Goal: Task Accomplishment & Management: Manage account settings

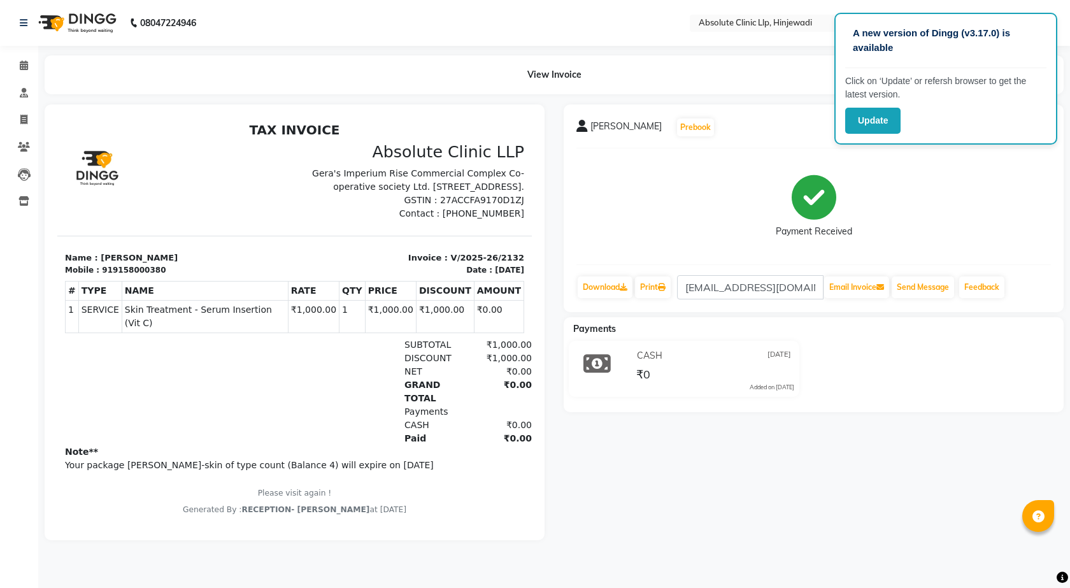
click at [83, 22] on img at bounding box center [75, 23] width 87 height 36
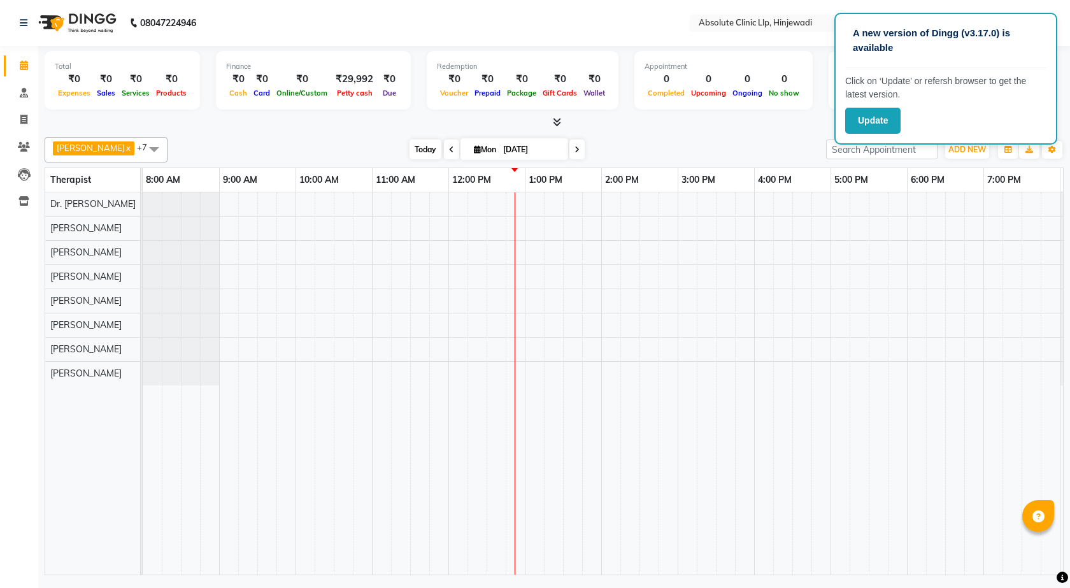
click at [414, 154] on span "Today" at bounding box center [426, 150] width 32 height 20
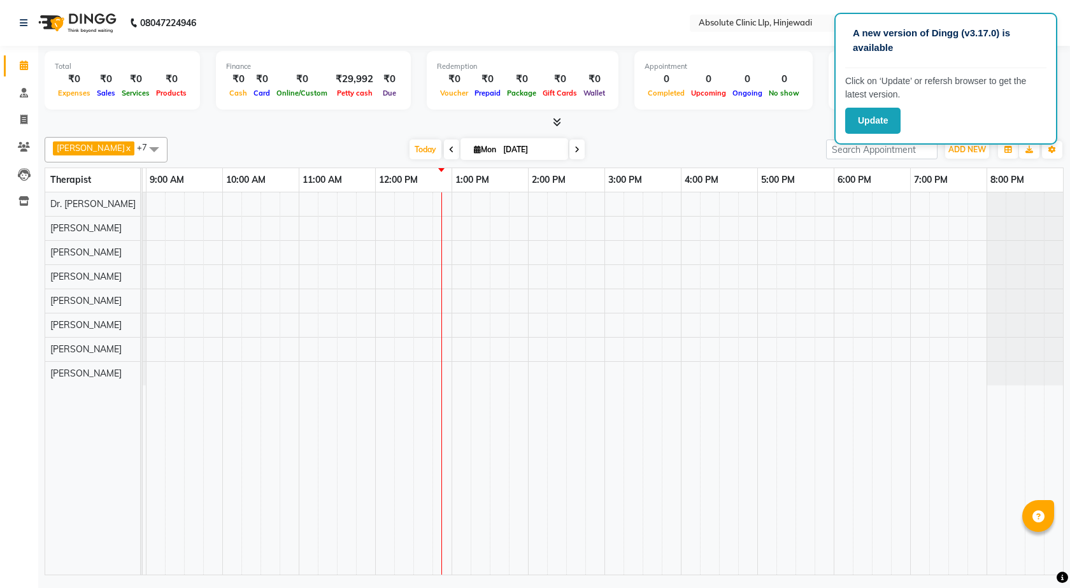
click at [381, 283] on div at bounding box center [566, 383] width 994 height 382
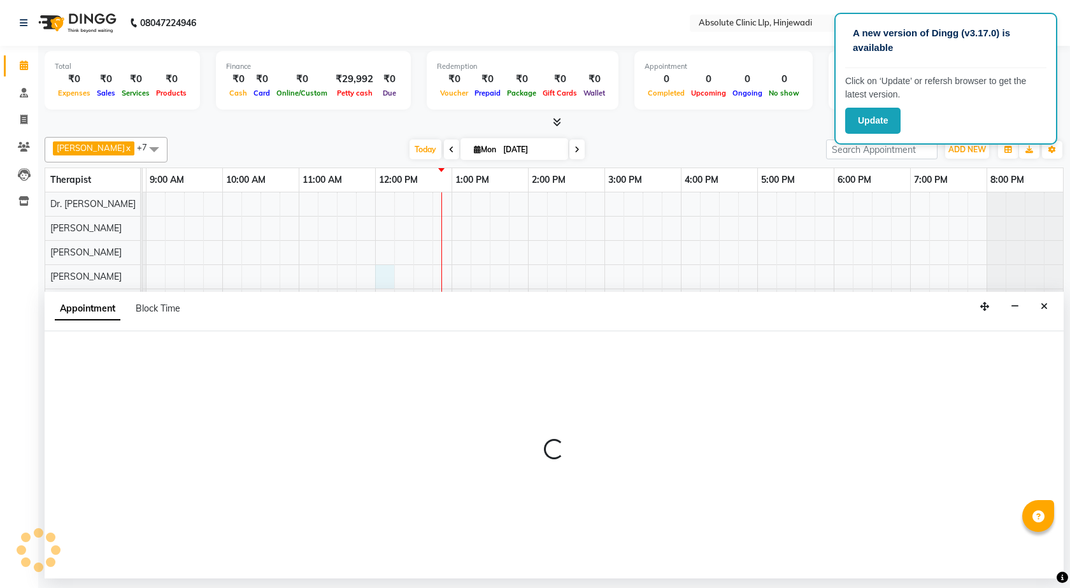
click at [306, 281] on div at bounding box center [566, 383] width 994 height 382
select select "32608"
select select "tentative"
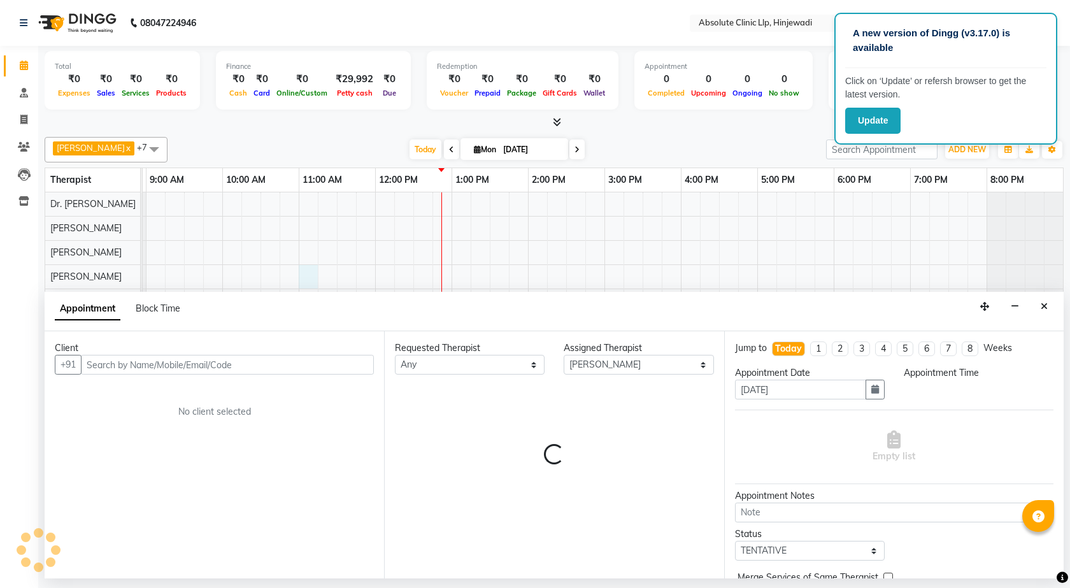
select select "720"
click at [343, 275] on div at bounding box center [566, 383] width 994 height 382
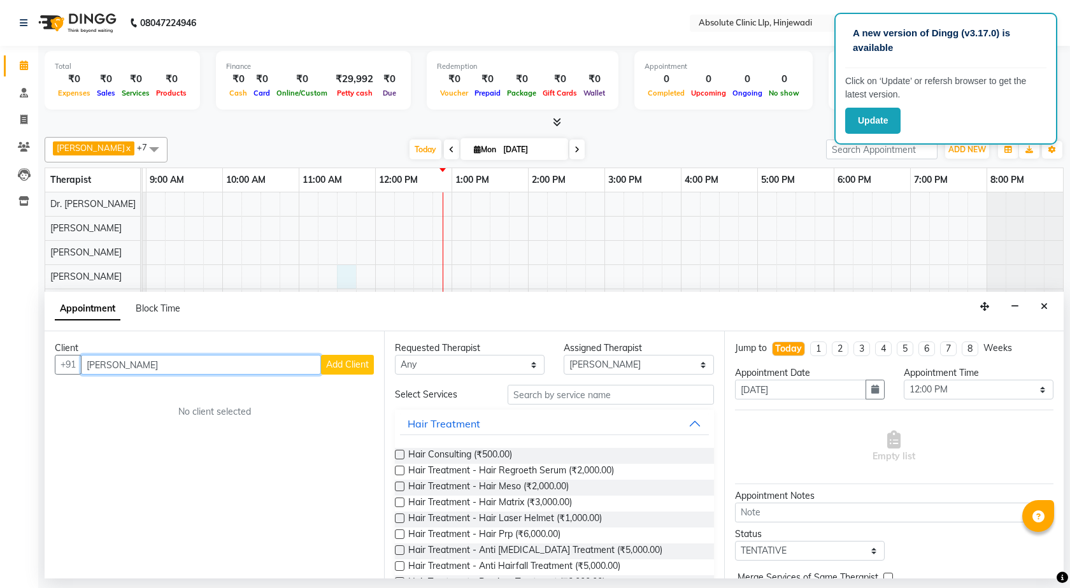
type input "[PERSON_NAME]"
click at [355, 365] on span "Add Client" at bounding box center [347, 364] width 43 height 11
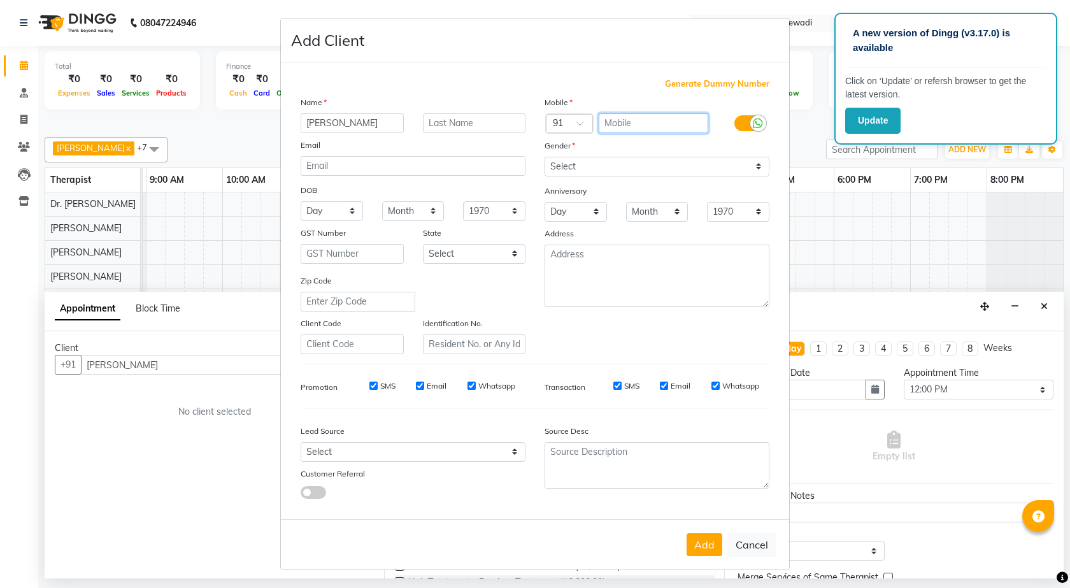
click at [616, 124] on input "text" at bounding box center [654, 123] width 110 height 20
click at [687, 533] on button "Add" at bounding box center [705, 544] width 36 height 23
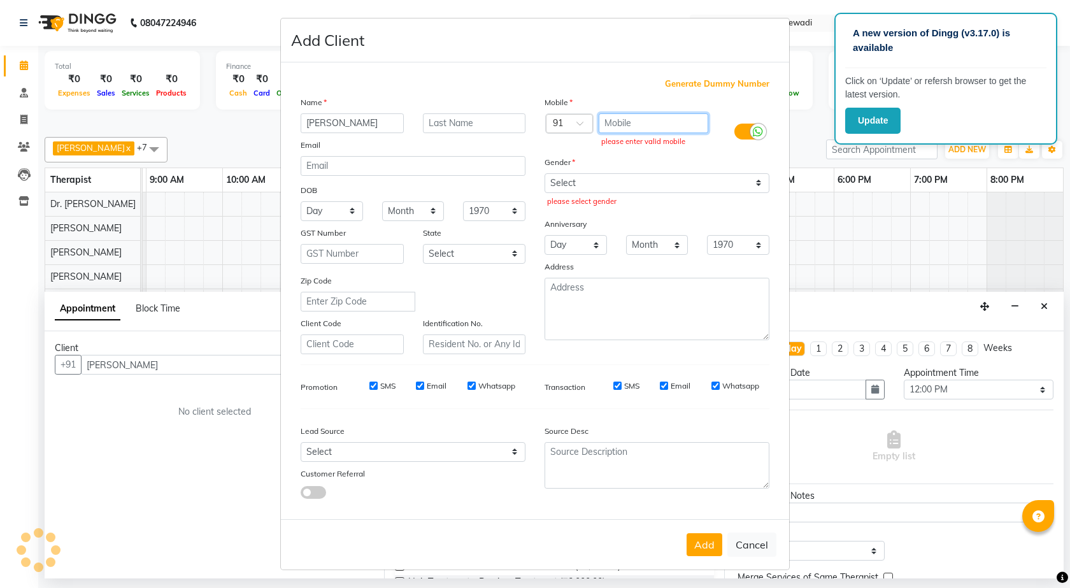
click at [687, 533] on button "Add" at bounding box center [705, 544] width 36 height 23
click at [638, 122] on input "text" at bounding box center [654, 123] width 110 height 20
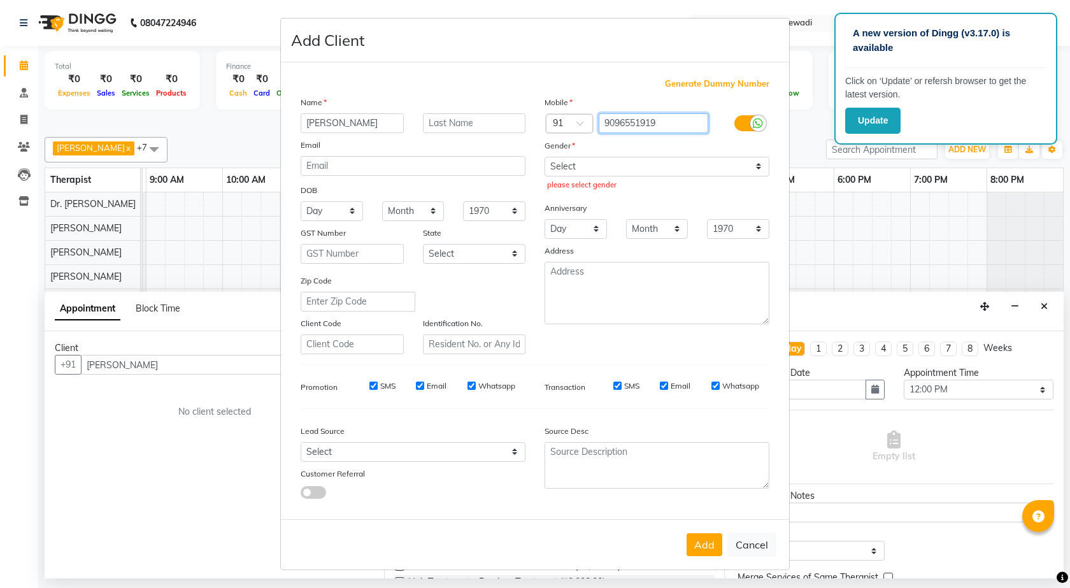
type input "9096551919"
click at [759, 167] on select "Select [DEMOGRAPHIC_DATA] [DEMOGRAPHIC_DATA] Other Prefer Not To Say" at bounding box center [657, 167] width 225 height 20
select select "[DEMOGRAPHIC_DATA]"
click at [545, 157] on select "Select [DEMOGRAPHIC_DATA] [DEMOGRAPHIC_DATA] Other Prefer Not To Say" at bounding box center [657, 167] width 225 height 20
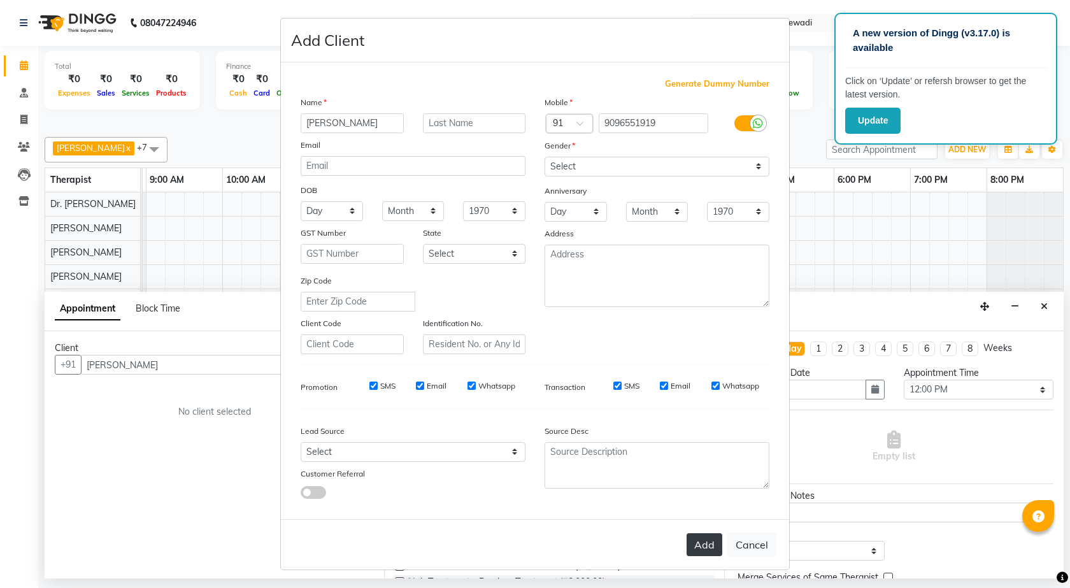
click at [702, 547] on button "Add" at bounding box center [705, 544] width 36 height 23
type input "9096551919"
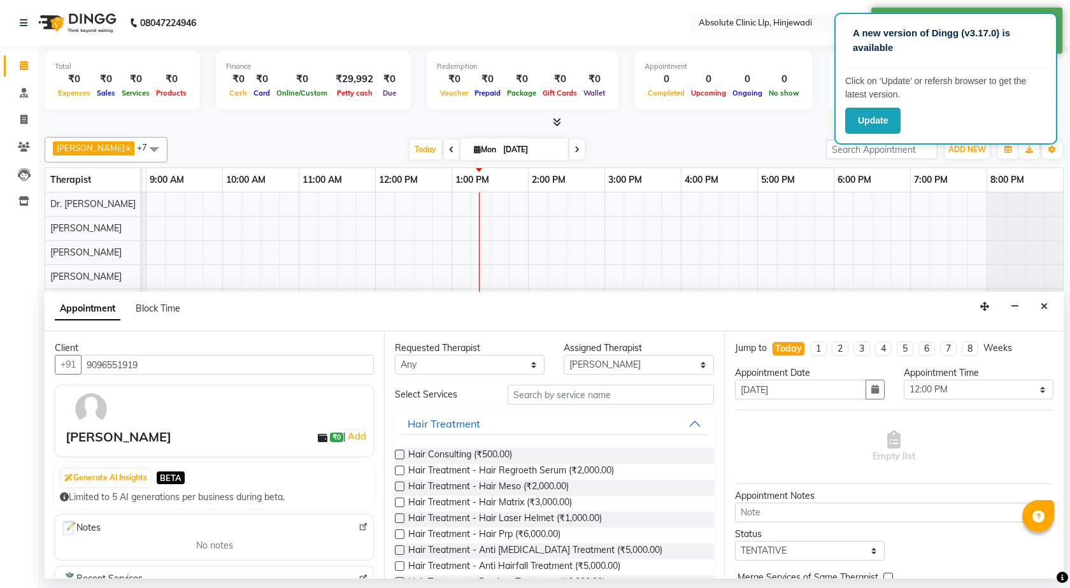
scroll to position [321, 0]
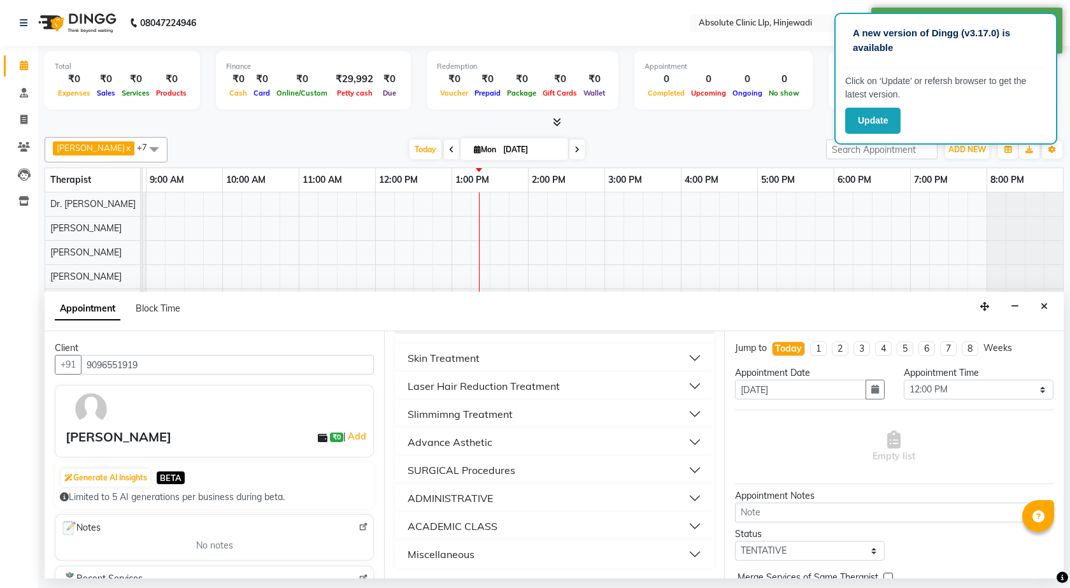
click at [575, 410] on button "Slimmimng Treatment" at bounding box center [554, 414] width 308 height 23
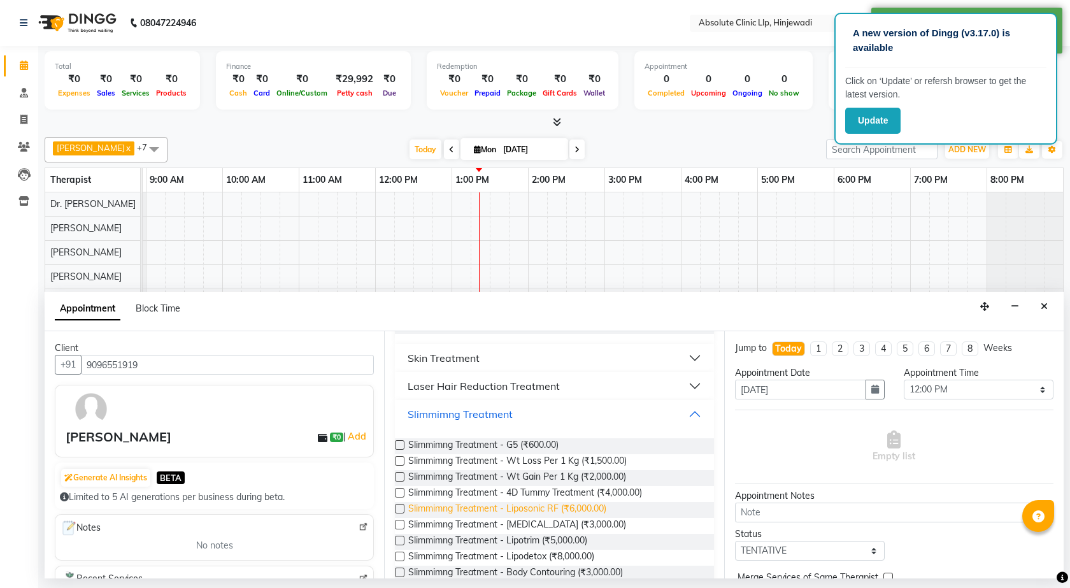
scroll to position [767, 0]
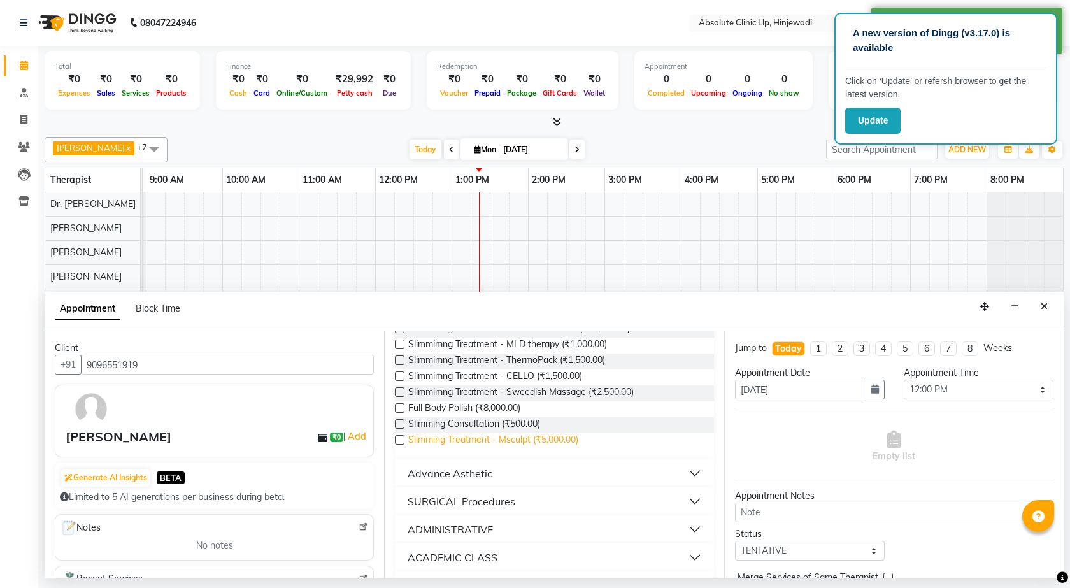
click at [524, 438] on span "Slimming Treatment - Msculpt (₹5,000.00)" at bounding box center [493, 441] width 170 height 16
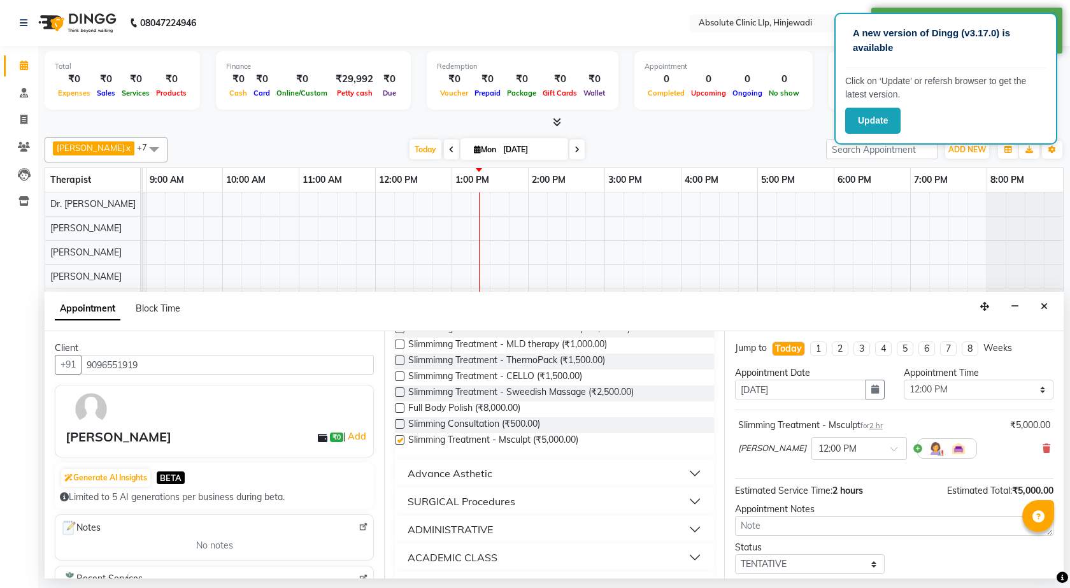
checkbox input "false"
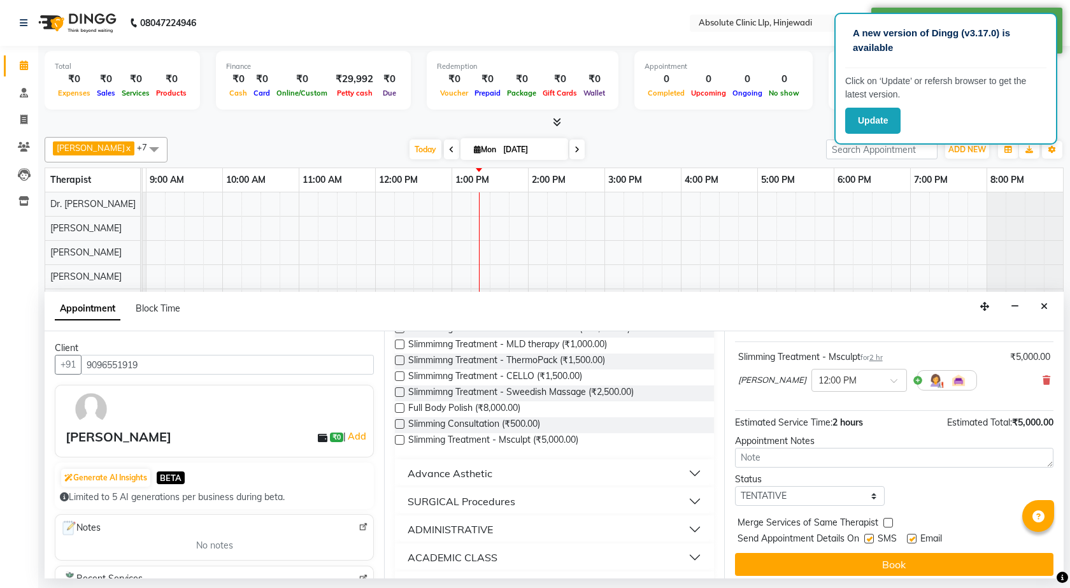
scroll to position [76, 0]
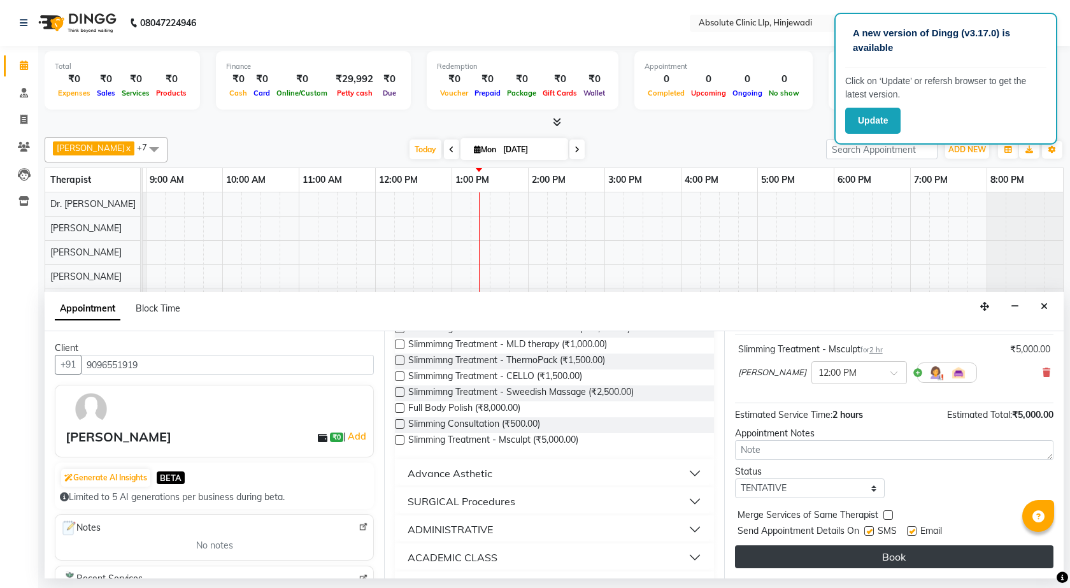
click at [903, 559] on button "Book" at bounding box center [894, 556] width 319 height 23
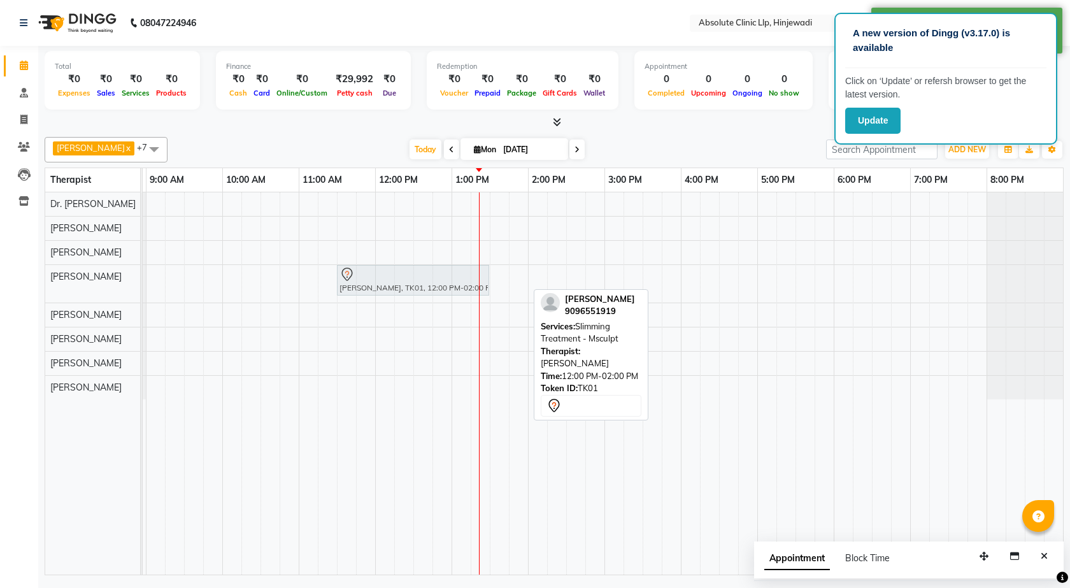
drag, startPoint x: 409, startPoint y: 281, endPoint x: 377, endPoint y: 287, distance: 32.4
click at [69, 287] on div "[PERSON_NAME], TK01, 12:00 PM-02:00 PM, Slimming Treatment - Msculpt [PERSON_NA…" at bounding box center [69, 284] width 0 height 38
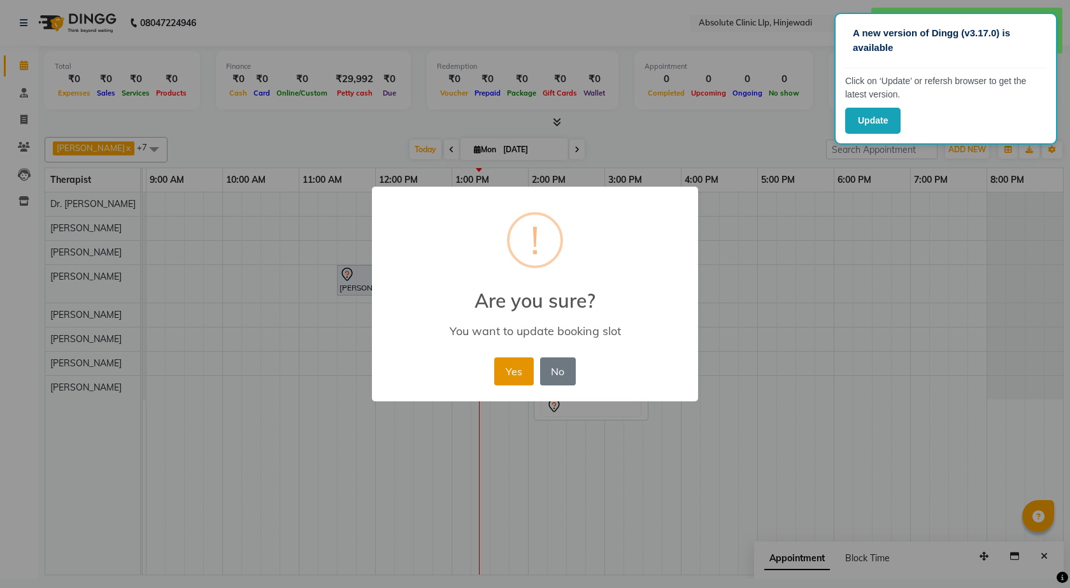
click at [529, 368] on button "Yes" at bounding box center [513, 371] width 39 height 28
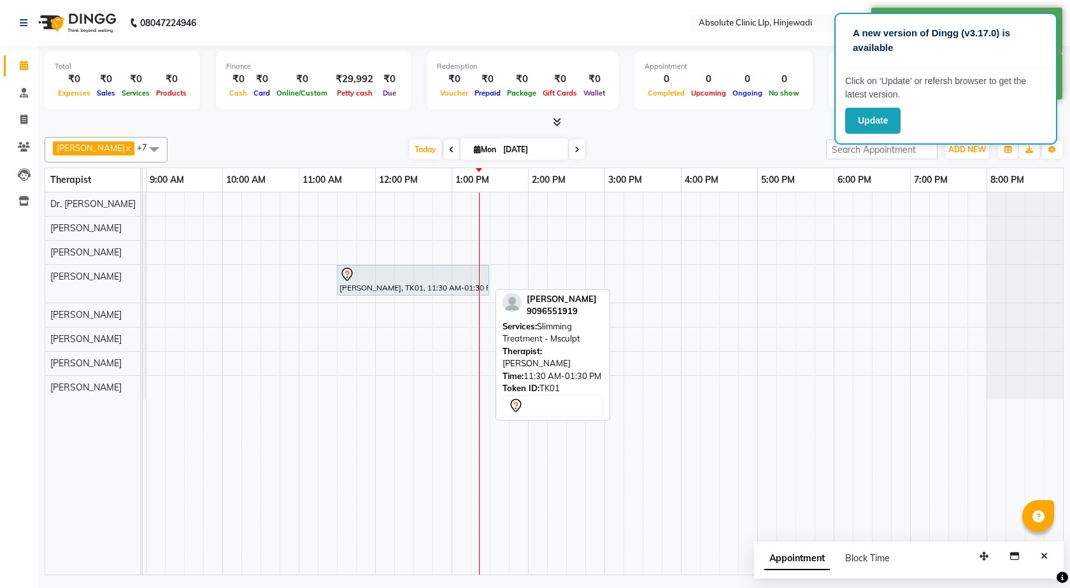
click at [394, 278] on div at bounding box center [413, 274] width 147 height 15
click at [395, 278] on div at bounding box center [413, 274] width 147 height 15
select select "7"
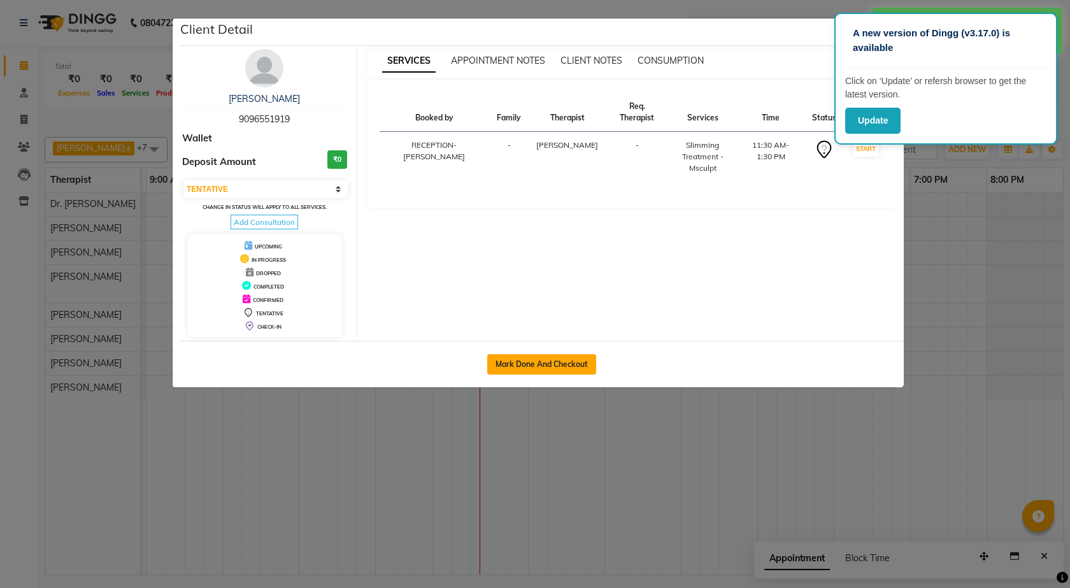
click at [562, 364] on button "Mark Done And Checkout" at bounding box center [541, 364] width 109 height 20
select select "service"
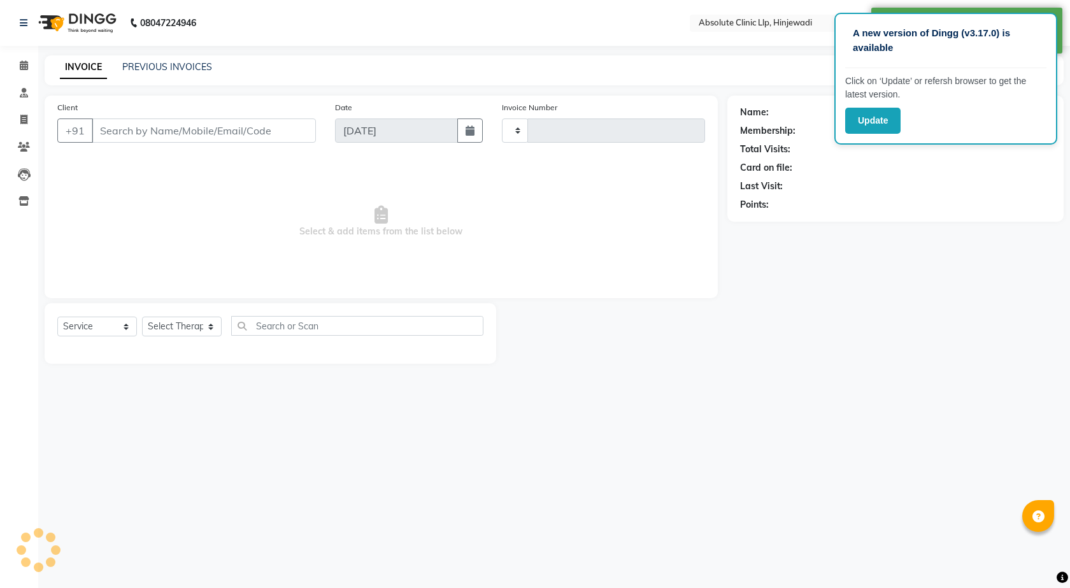
type input "2133"
select select "5113"
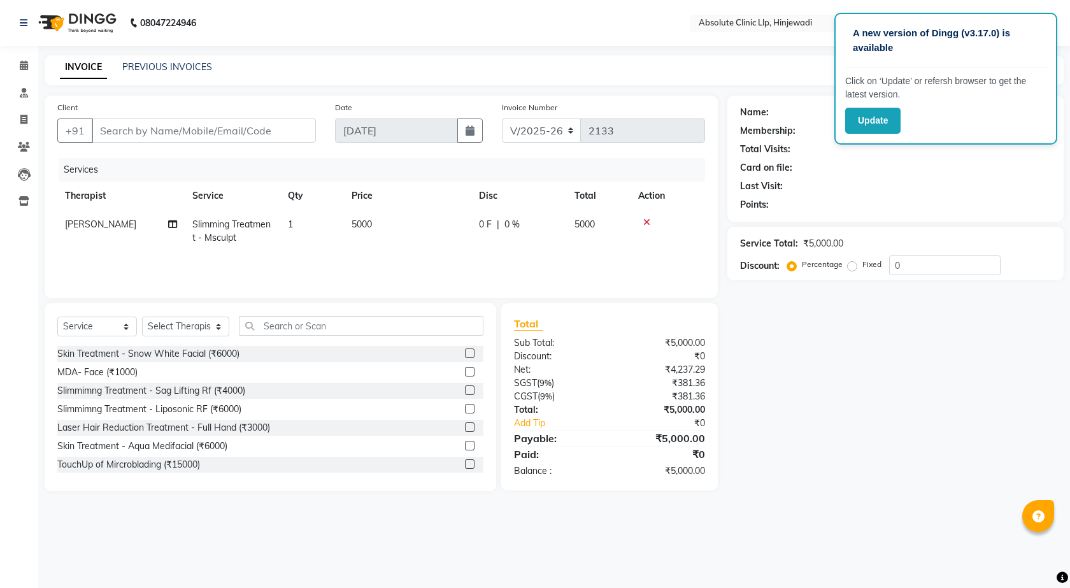
type input "9096551919"
select select "32608"
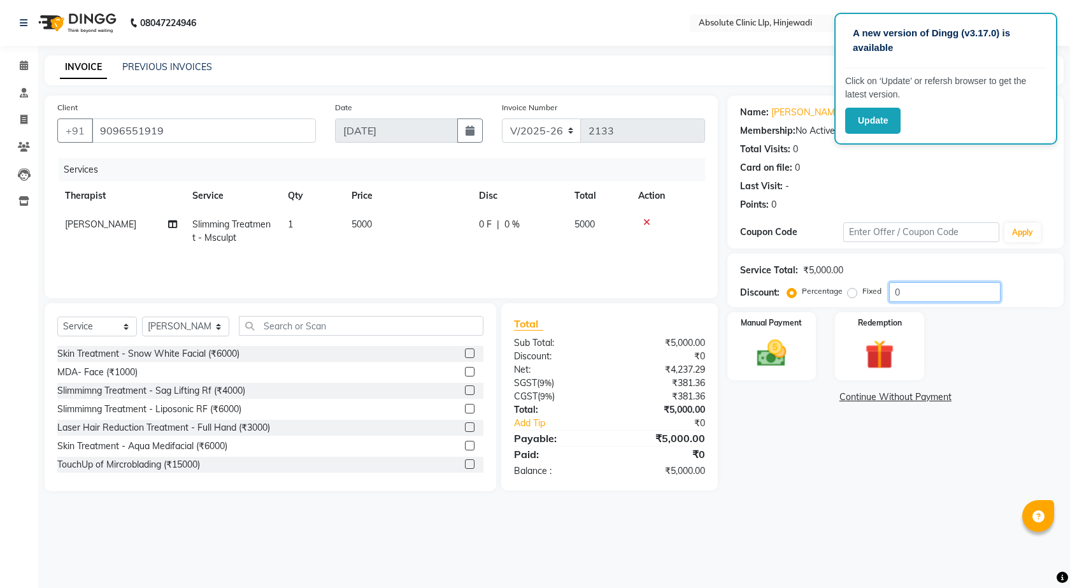
click at [924, 293] on input "0" at bounding box center [945, 292] width 112 height 20
type input "100"
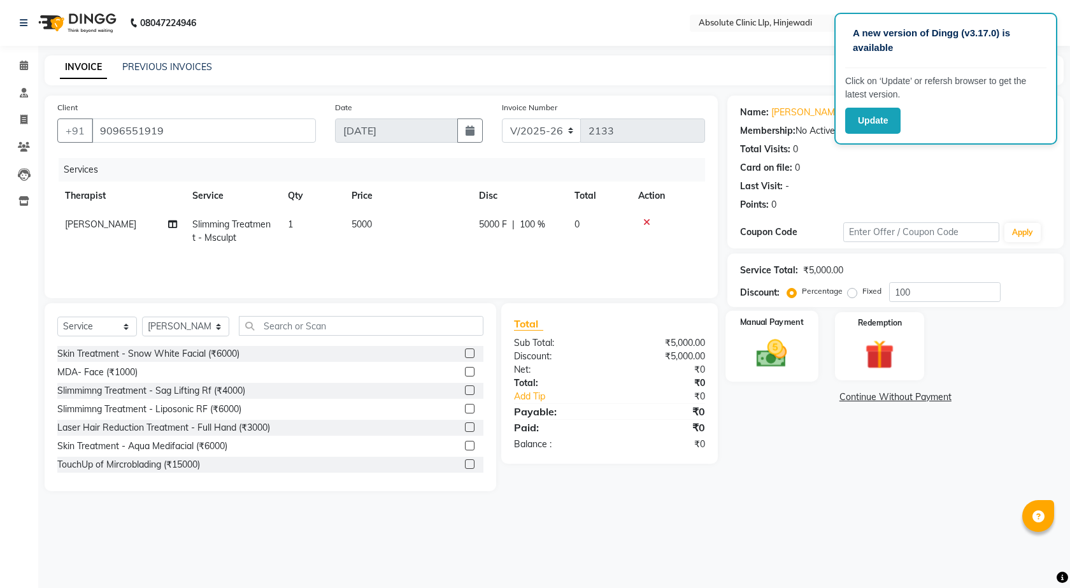
click at [786, 366] on img at bounding box center [772, 353] width 50 height 35
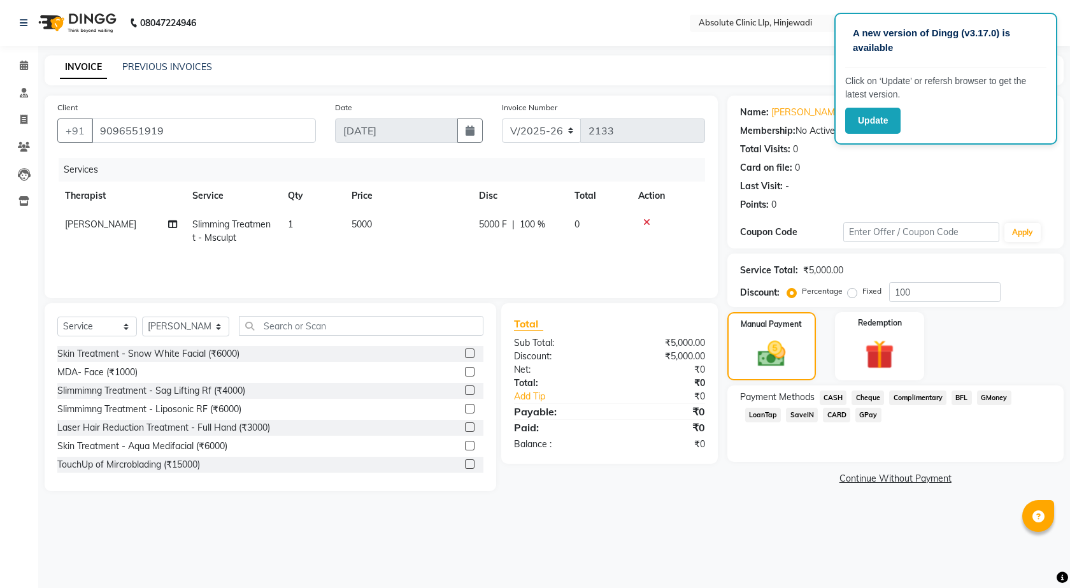
click at [833, 394] on span "CASH" at bounding box center [833, 398] width 27 height 15
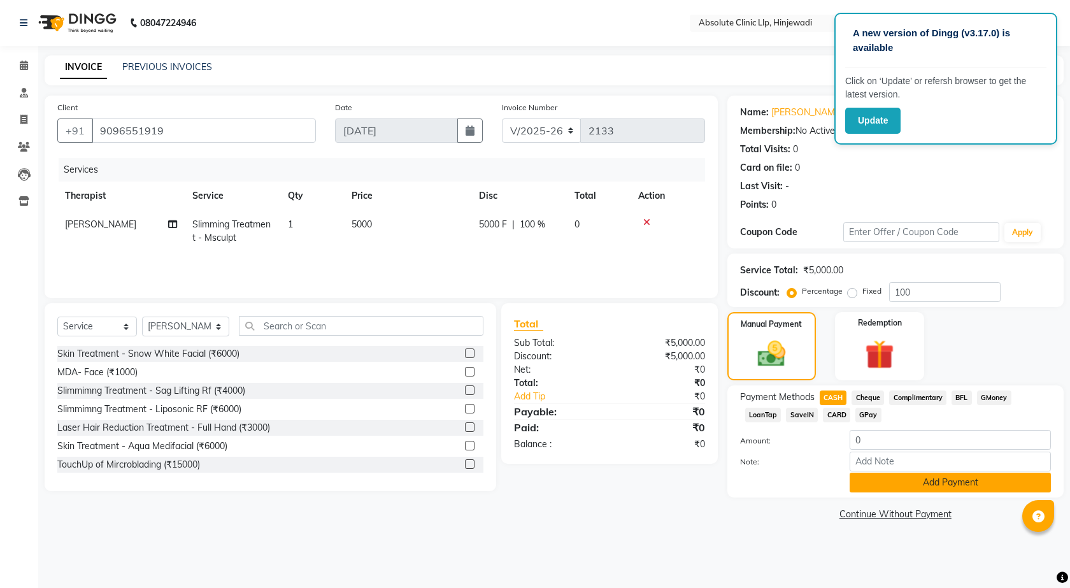
click at [953, 477] on button "Add Payment" at bounding box center [950, 483] width 201 height 20
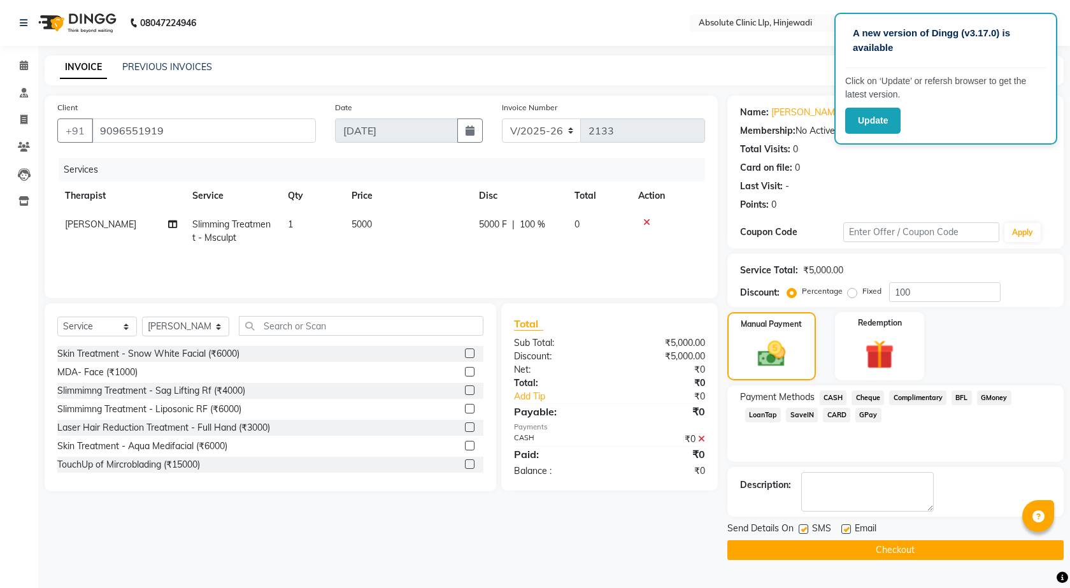
click at [923, 554] on button "Checkout" at bounding box center [896, 550] width 336 height 20
